Goal: Information Seeking & Learning: Learn about a topic

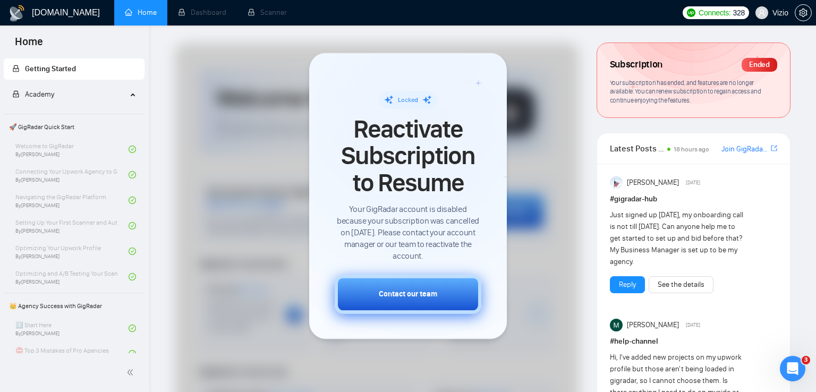
scroll to position [584, 0]
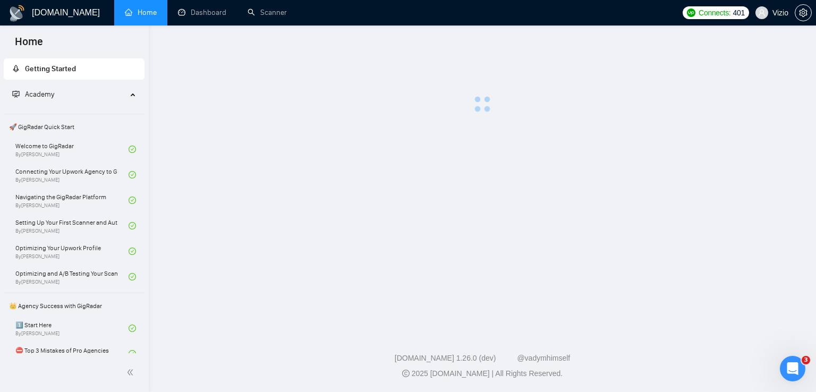
scroll to position [675, 0]
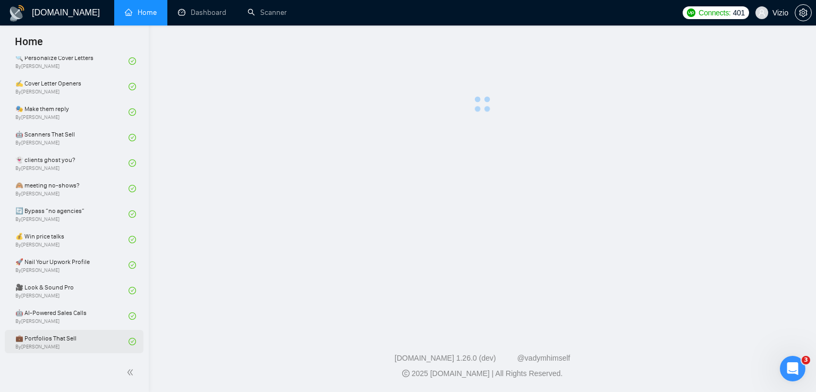
click at [88, 337] on link "💼 Portfolios That Sell By Robert O'kruk" at bounding box center [71, 341] width 113 height 23
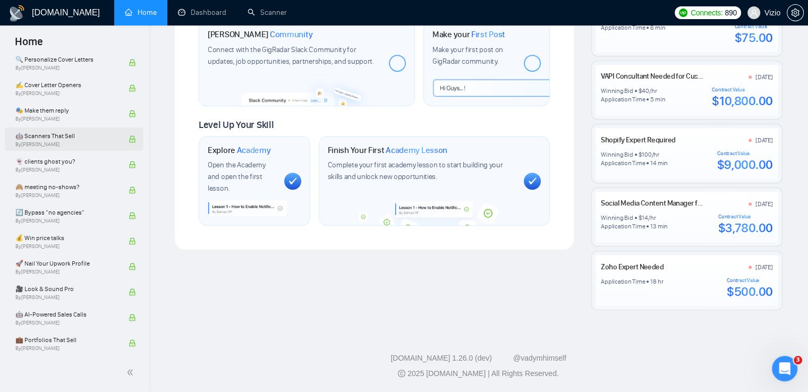
scroll to position [675, 0]
